Goal: Task Accomplishment & Management: Use online tool/utility

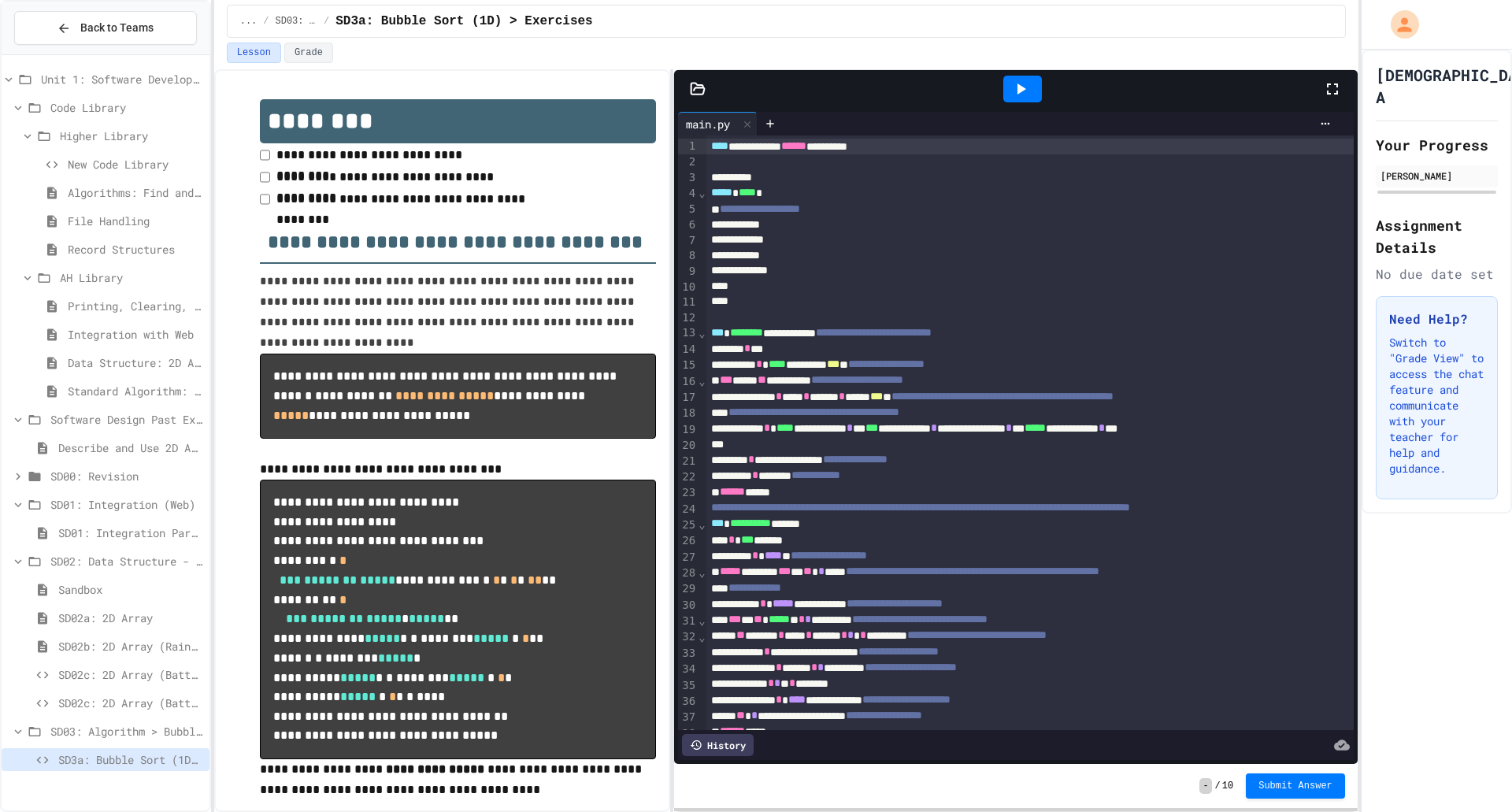
click at [1021, 79] on div at bounding box center [1022, 89] width 38 height 27
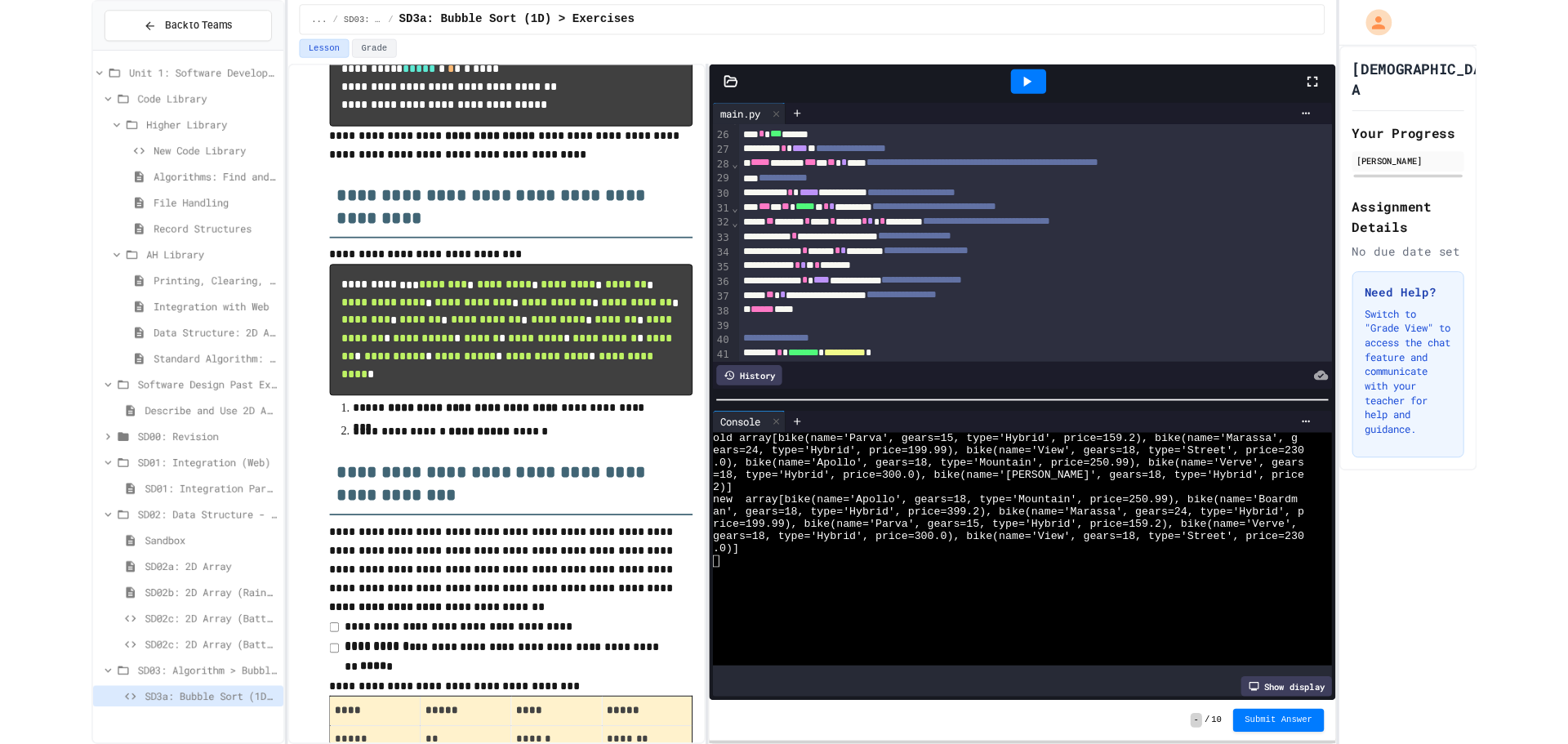
scroll to position [654, 0]
